Goal: Task Accomplishment & Management: Manage account settings

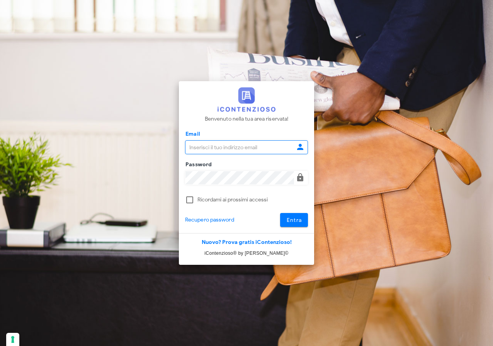
type input "[EMAIL_ADDRESS][DOMAIN_NAME]"
click at [300, 220] on span "Entra" at bounding box center [294, 220] width 16 height 7
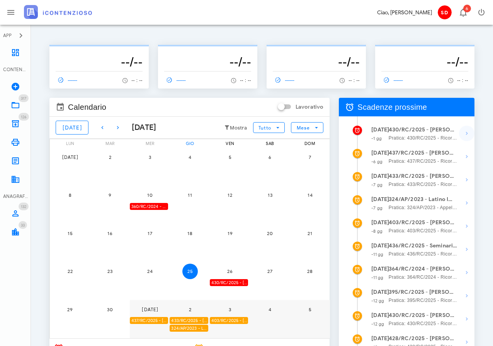
click at [466, 132] on icon "button" at bounding box center [466, 133] width 9 height 9
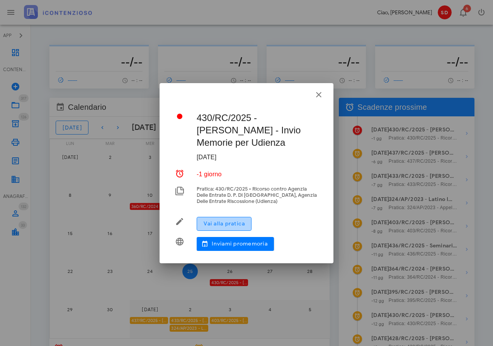
click at [224, 220] on span "Vai alla pratica" at bounding box center [224, 223] width 42 height 7
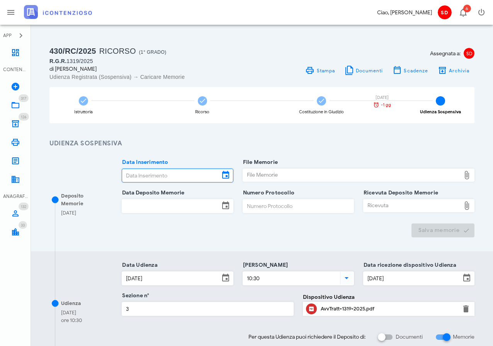
click at [166, 175] on input "Data Inserimento" at bounding box center [170, 175] width 97 height 13
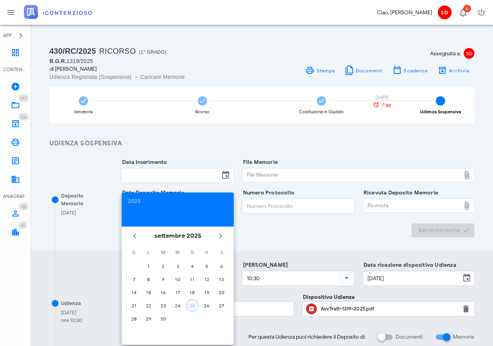
click at [191, 303] on div "25" at bounding box center [193, 306] width 12 height 6
type input "[DATE]"
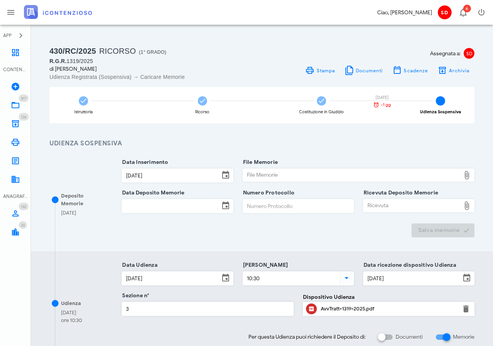
click at [295, 174] on div "File Memorie" at bounding box center [352, 175] width 218 height 12
type input "C:\fakepath\Memorie Illustrative.docx"
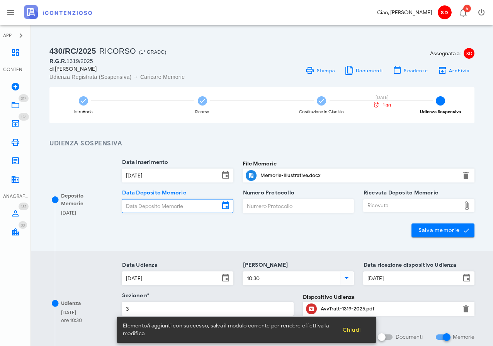
click at [153, 204] on input "Data Deposito Memorie" at bounding box center [170, 205] width 97 height 13
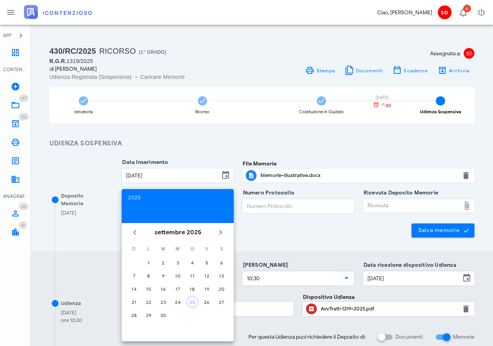
click at [194, 302] on div "25" at bounding box center [193, 302] width 12 height 6
type input "[DATE]"
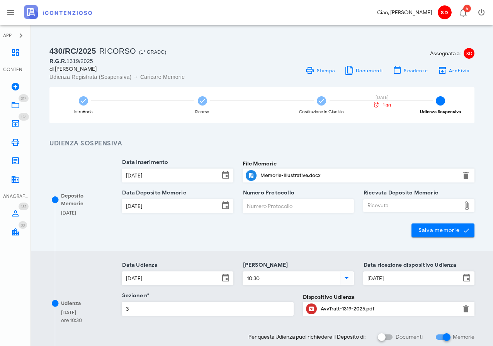
click at [381, 206] on div "Ricevuta" at bounding box center [412, 205] width 97 height 12
type input "C:\fakepath\NIR_D-3685747-2025.pdf"
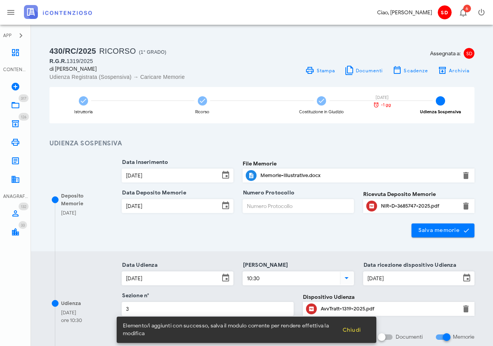
click at [275, 208] on input "Numero Protocollo" at bounding box center [298, 205] width 111 height 13
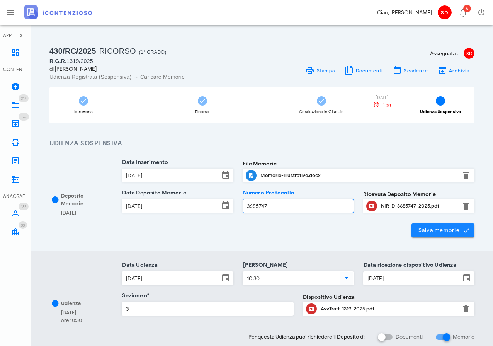
type input "3685747"
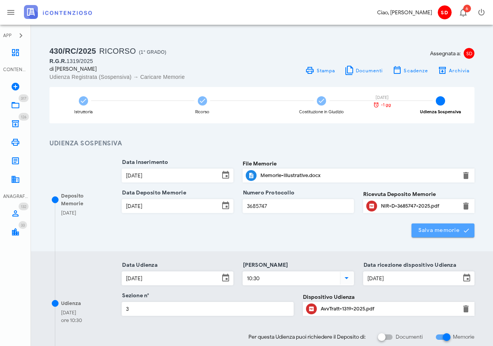
click at [445, 230] on span "Salva memorie" at bounding box center [443, 230] width 51 height 7
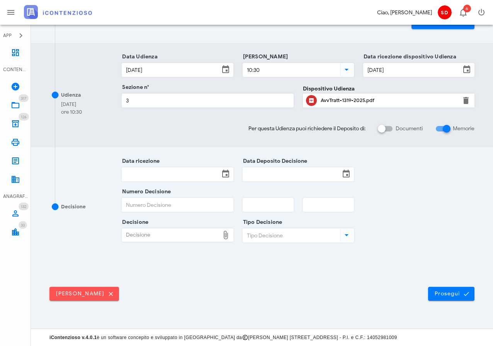
scroll to position [208, 0]
click at [448, 291] on span "Prosegui" at bounding box center [451, 294] width 34 height 7
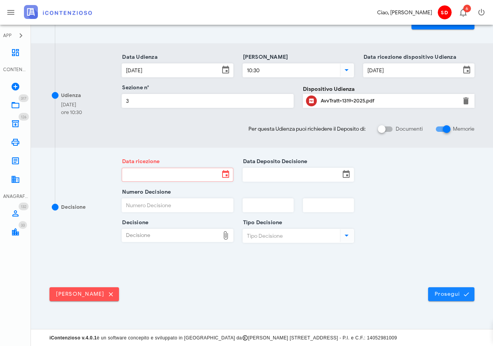
scroll to position [0, 0]
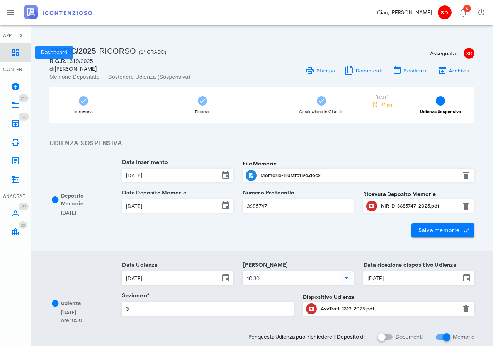
click at [18, 53] on icon at bounding box center [15, 52] width 9 height 9
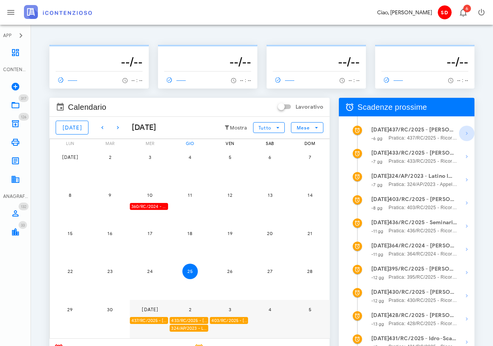
click at [467, 131] on icon "button" at bounding box center [466, 133] width 9 height 9
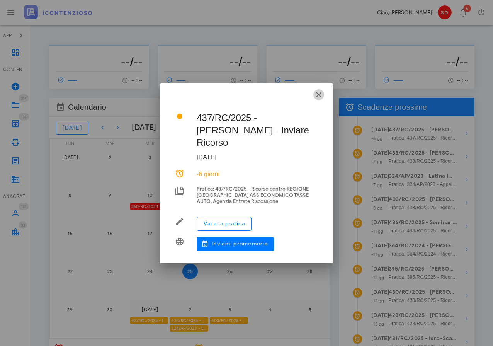
click at [319, 99] on icon "button" at bounding box center [318, 94] width 9 height 9
